Goal: Use online tool/utility: Use online tool/utility

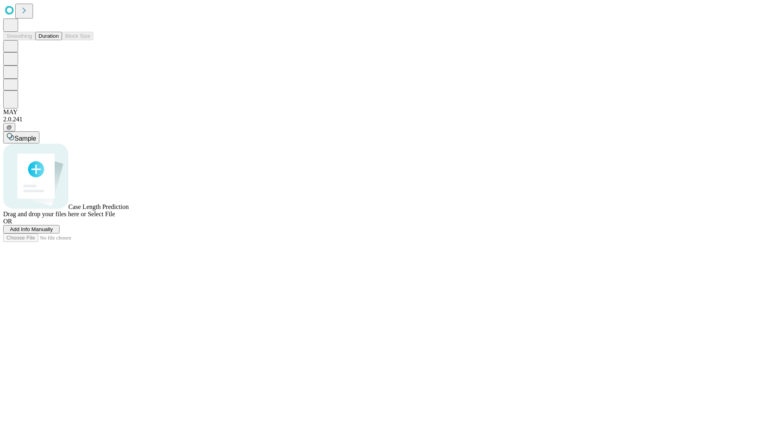
click at [59, 40] on button "Duration" at bounding box center [48, 36] width 27 height 8
click at [115, 217] on span "Select File" at bounding box center [101, 214] width 27 height 7
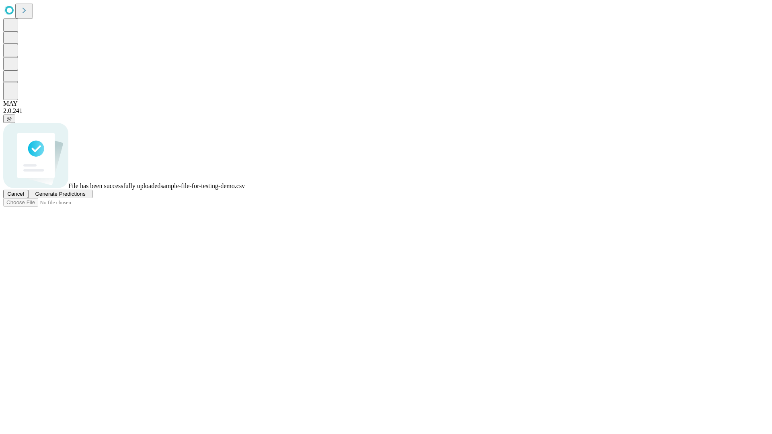
click at [85, 197] on span "Generate Predictions" at bounding box center [60, 194] width 50 height 6
